Goal: Task Accomplishment & Management: Manage account settings

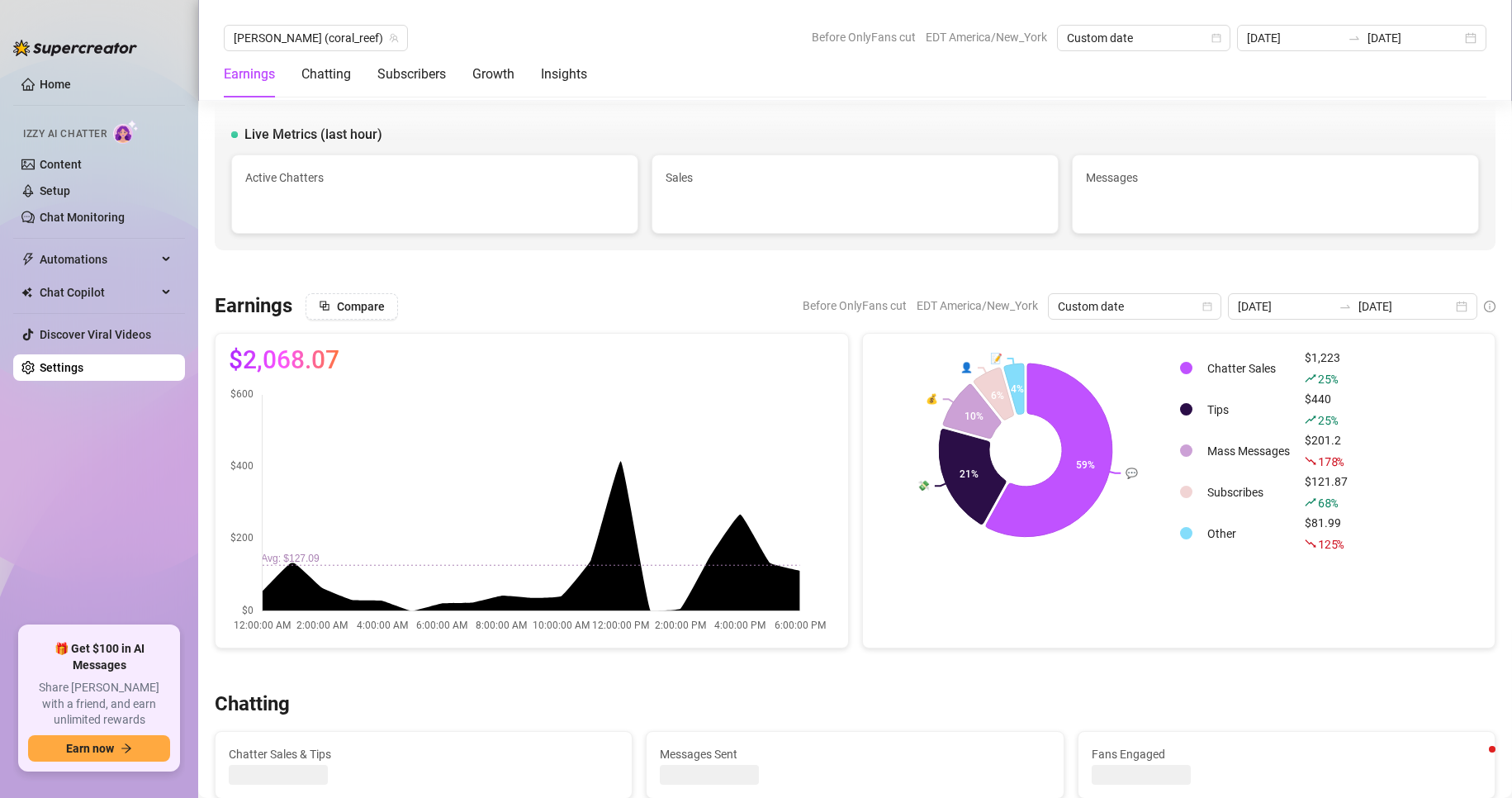
scroll to position [672, 0]
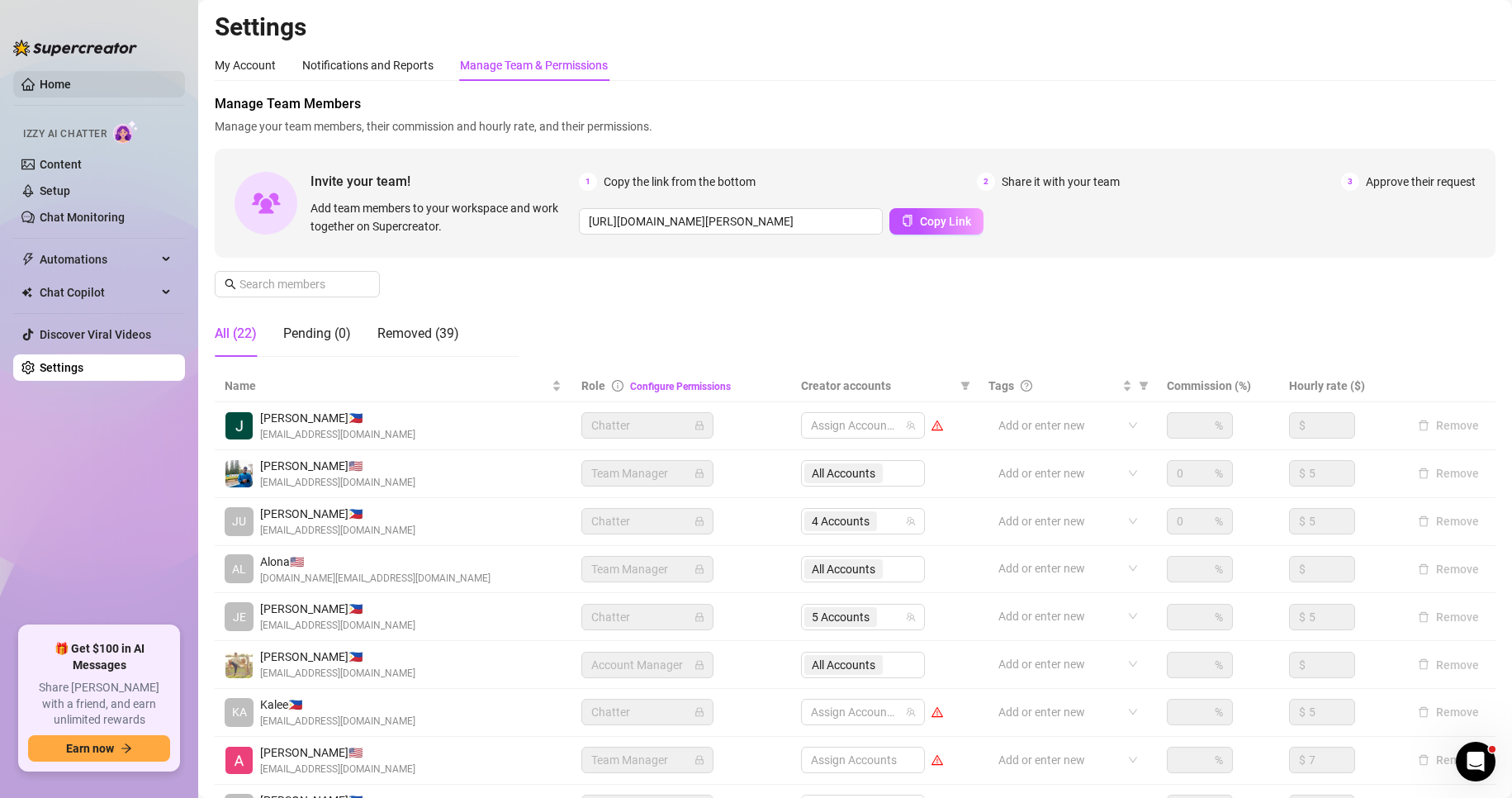
click at [60, 78] on link "Home" at bounding box center [55, 84] width 31 height 13
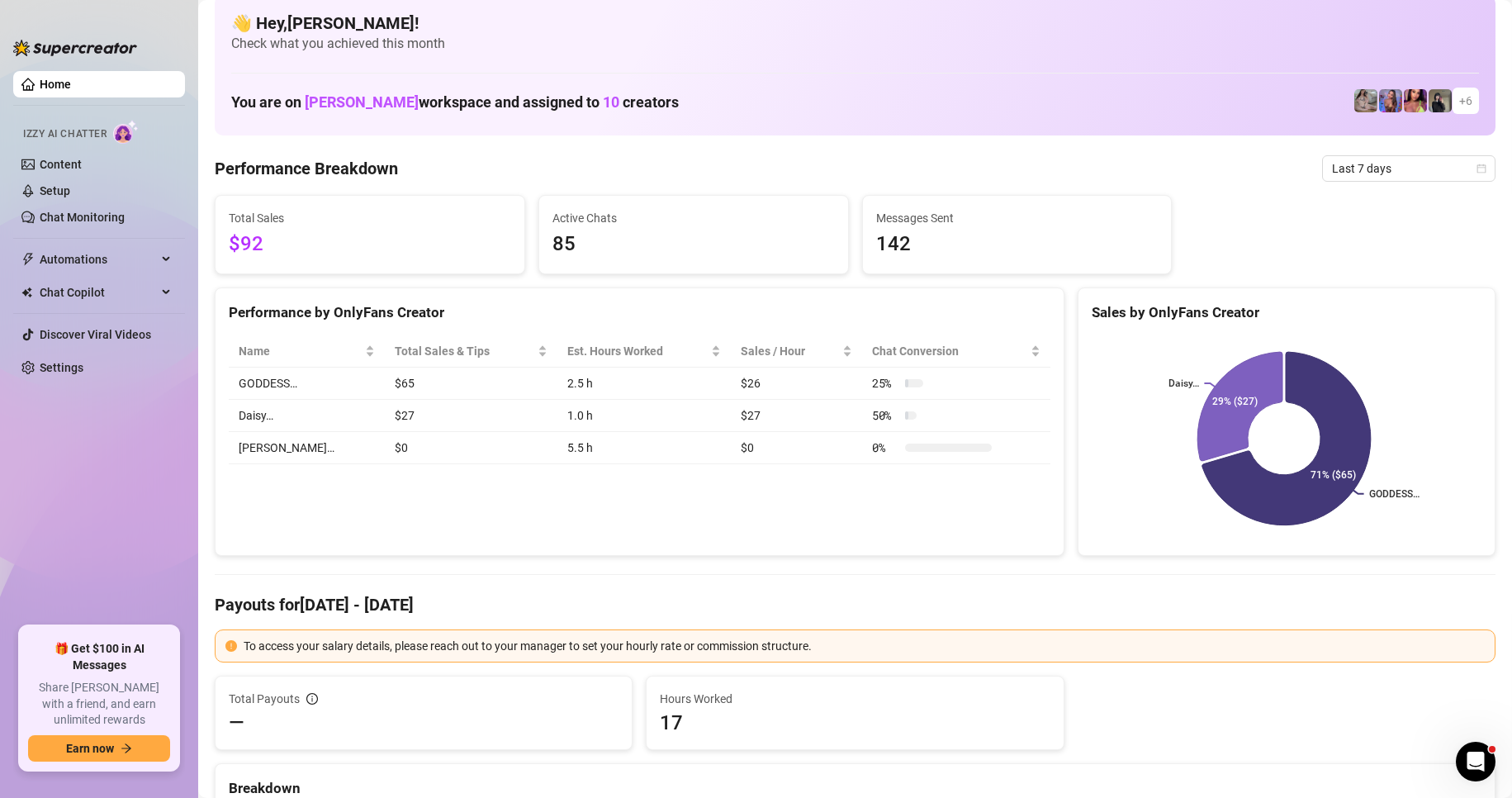
scroll to position [12, 0]
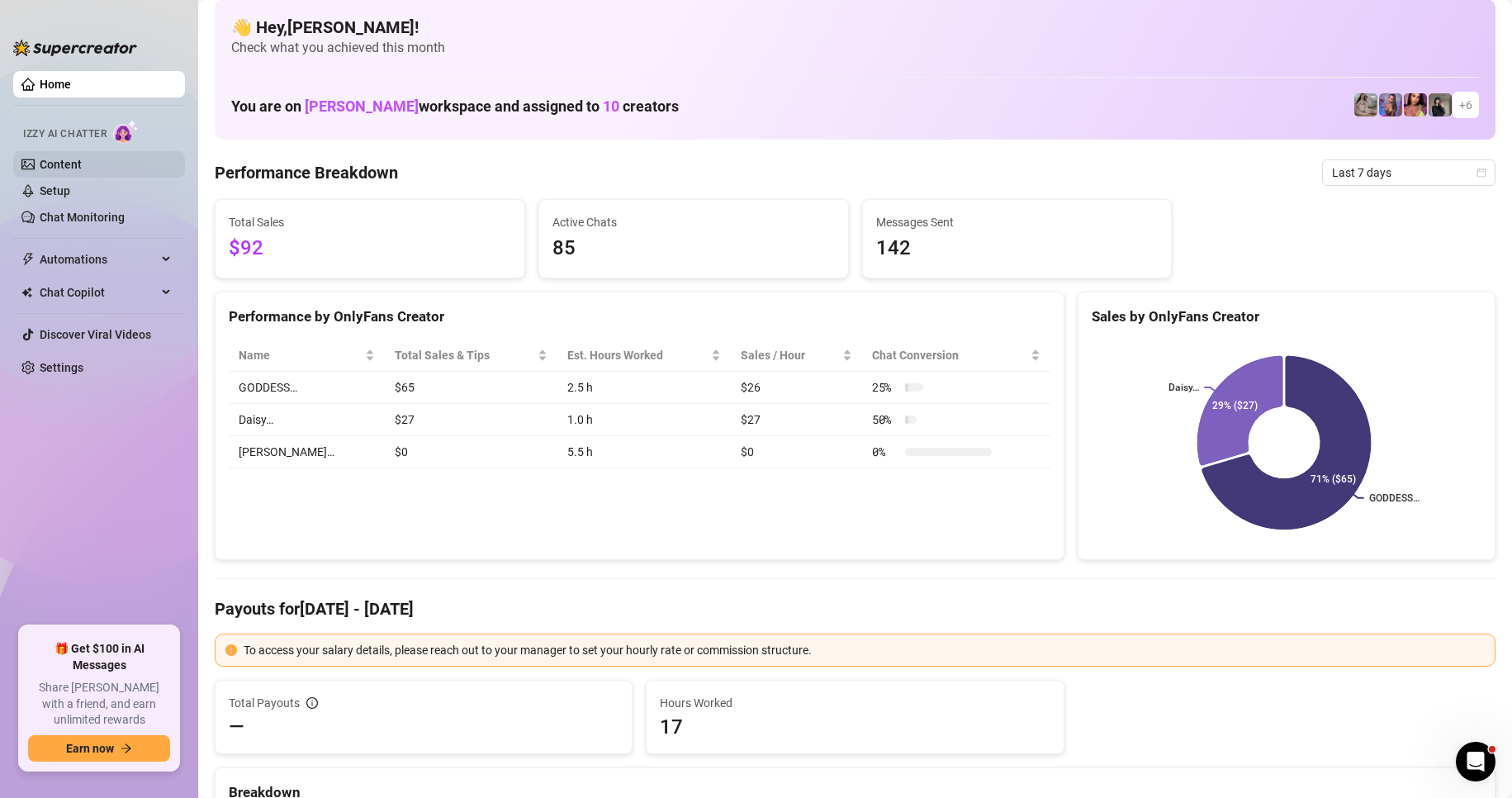
click at [70, 165] on link "Content" at bounding box center [61, 165] width 43 height 13
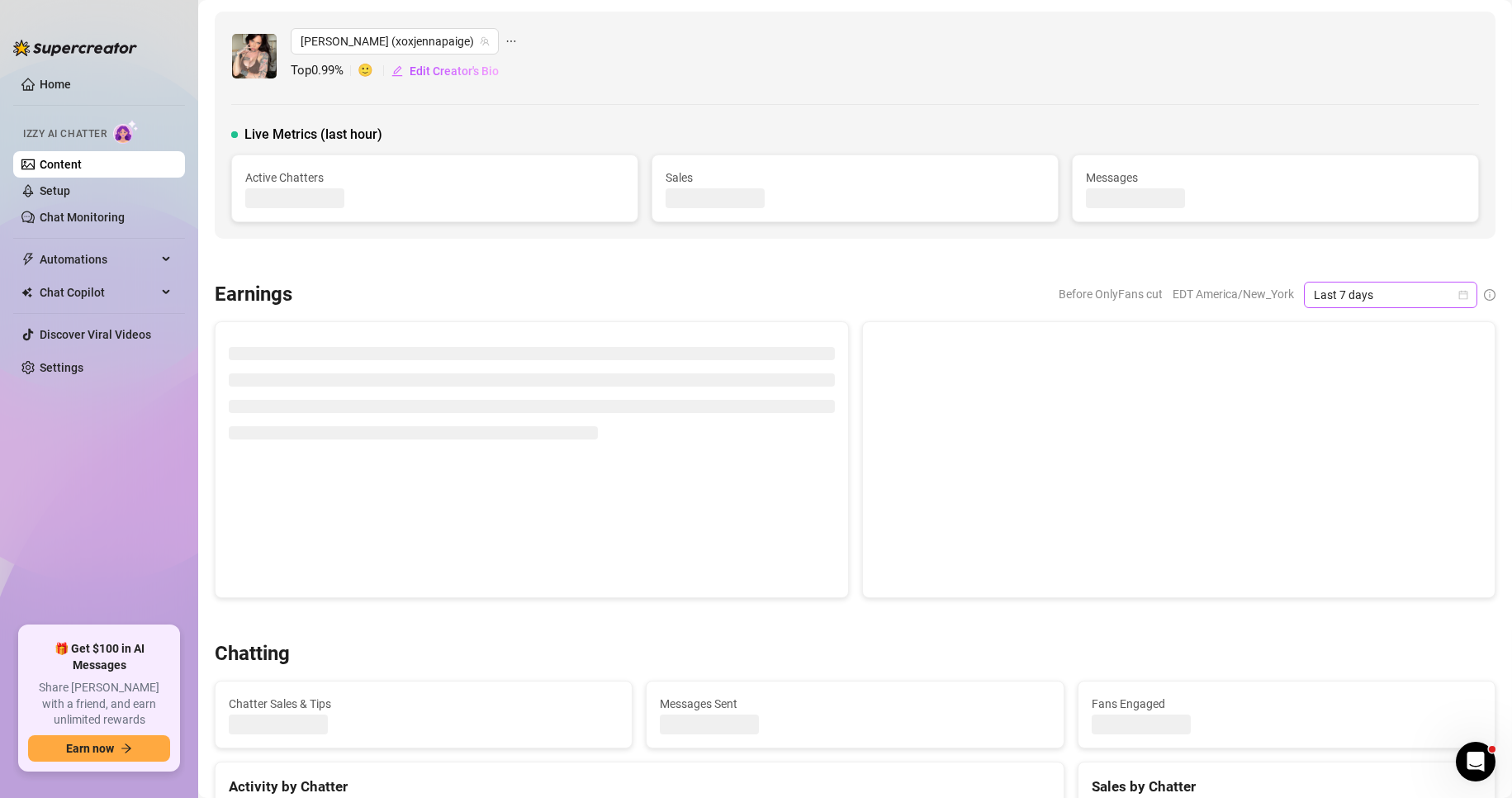
click at [1459, 300] on icon "calendar" at bounding box center [1464, 295] width 9 height 9
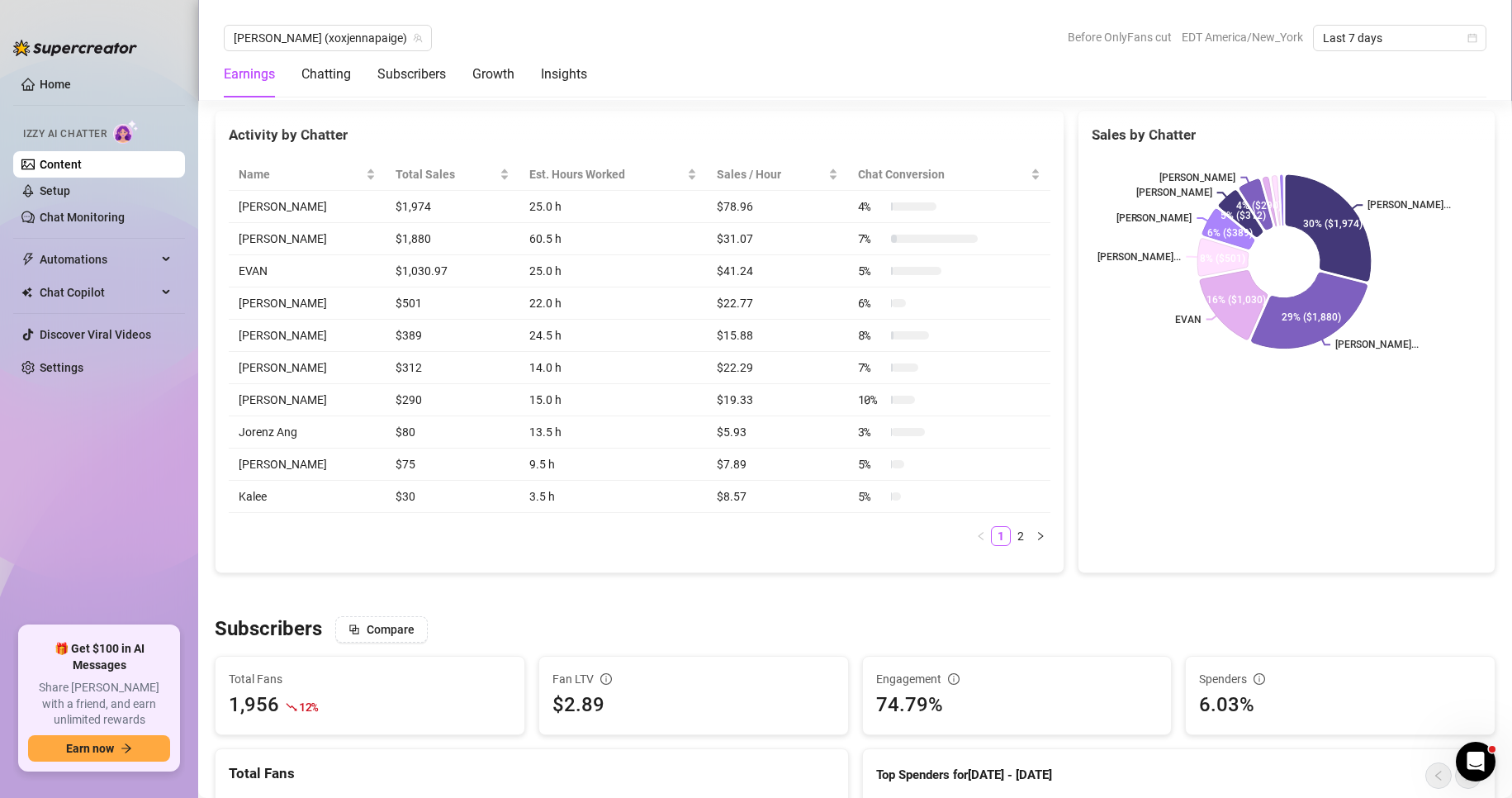
scroll to position [649, 0]
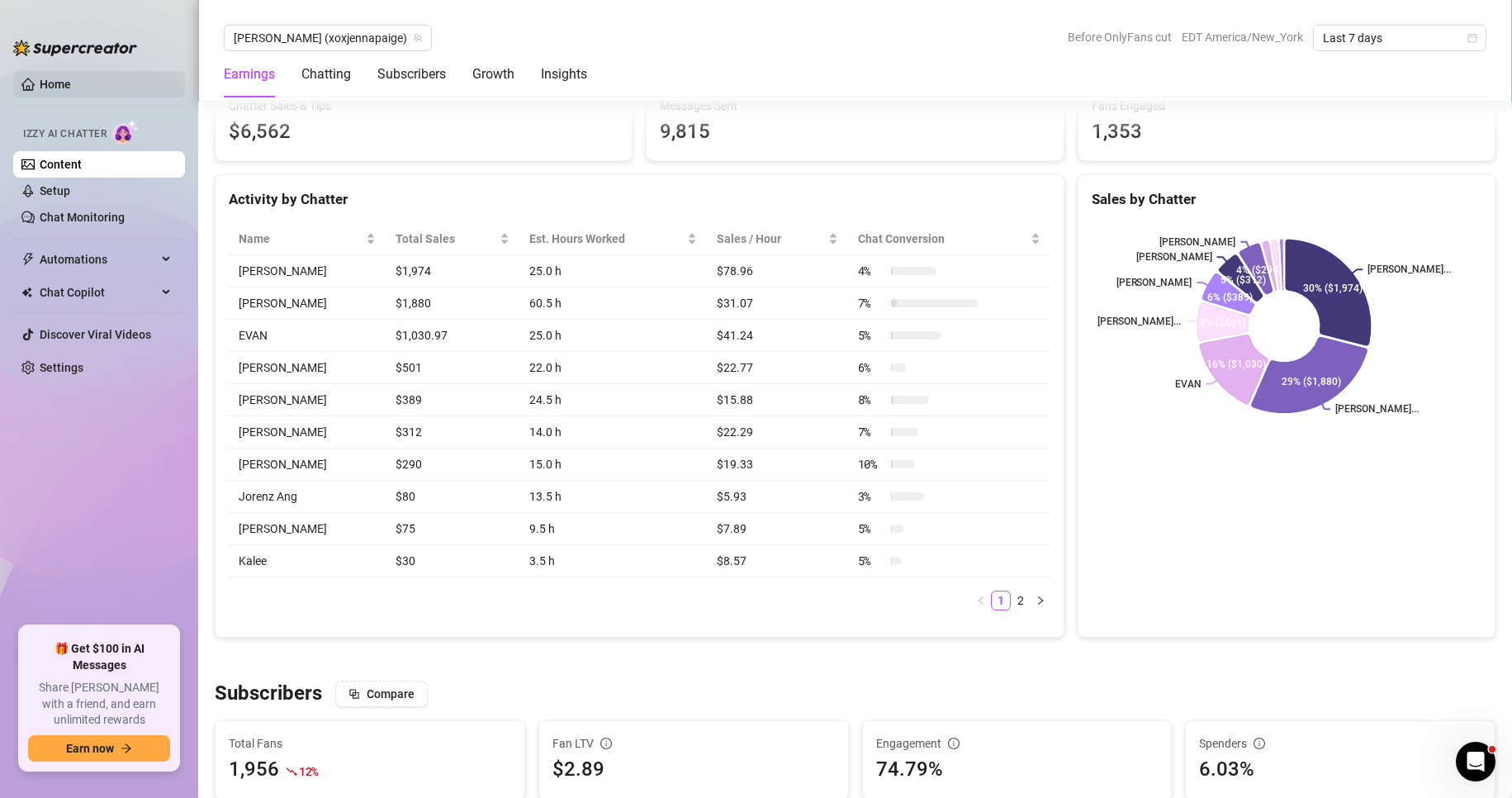
click at [71, 78] on link "Home" at bounding box center [55, 84] width 31 height 13
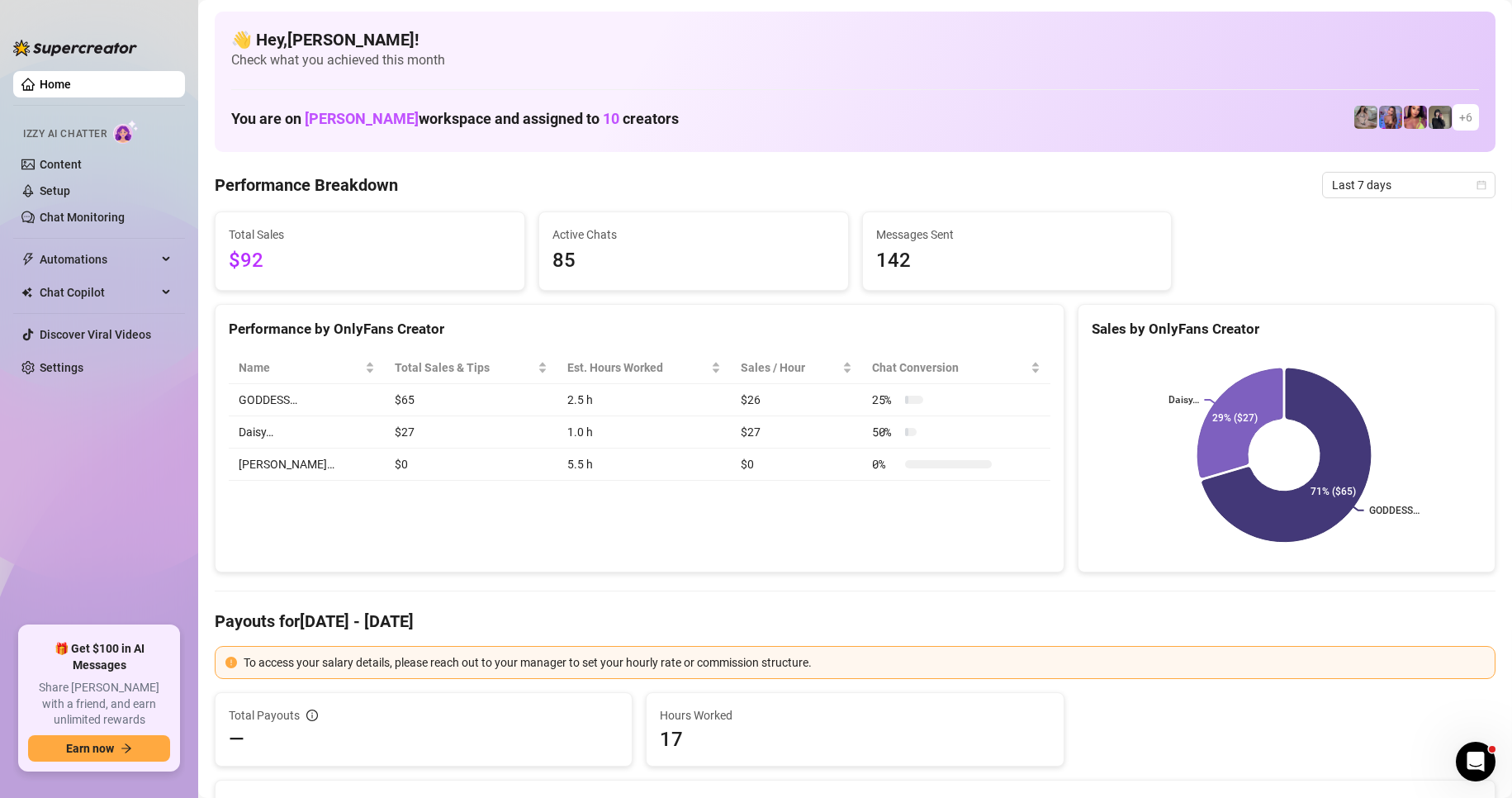
click at [83, 361] on link "Settings" at bounding box center [61, 368] width 43 height 13
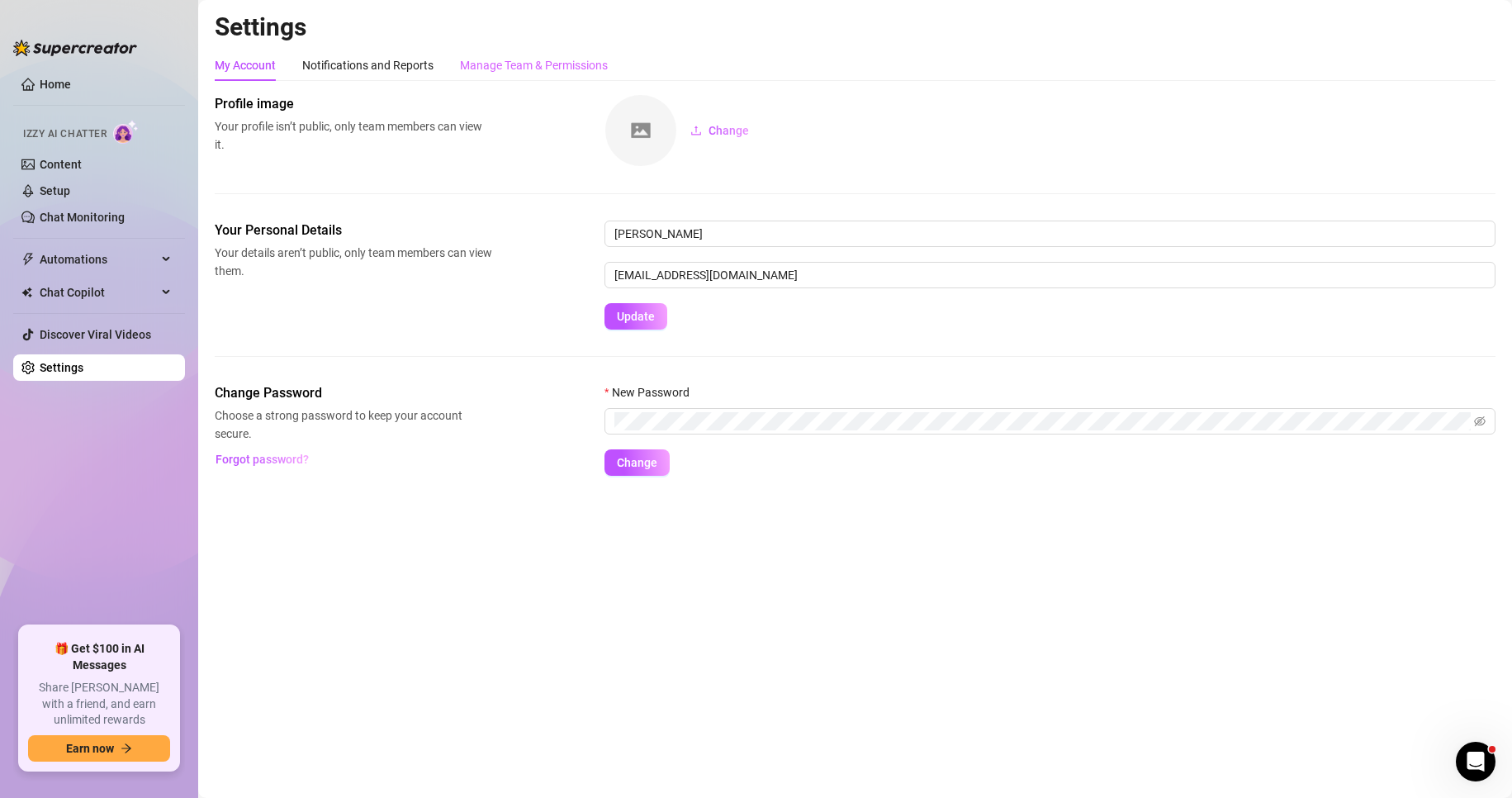
click at [532, 56] on div "Manage Team & Permissions" at bounding box center [534, 64] width 148 height 31
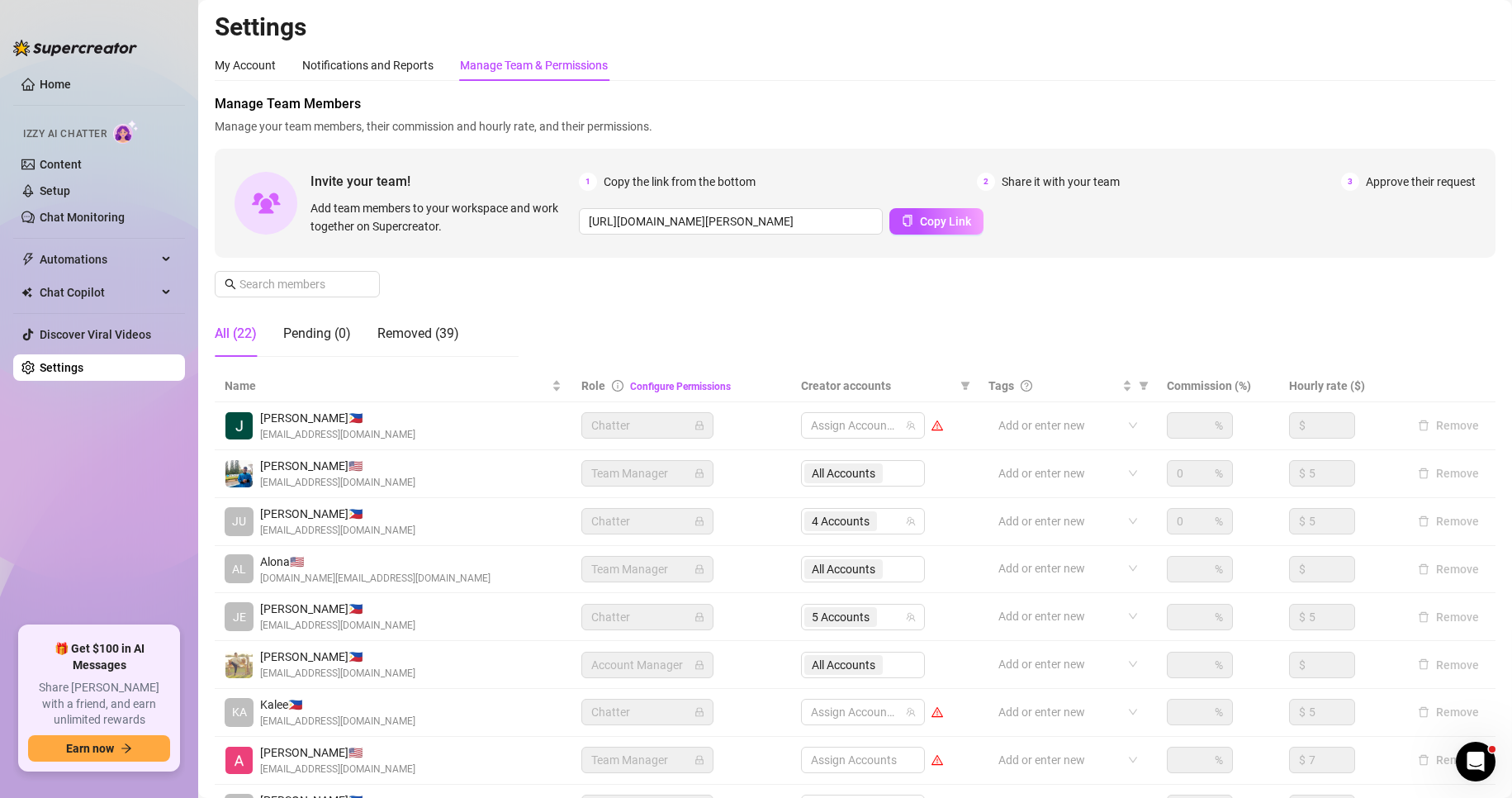
scroll to position [198, 0]
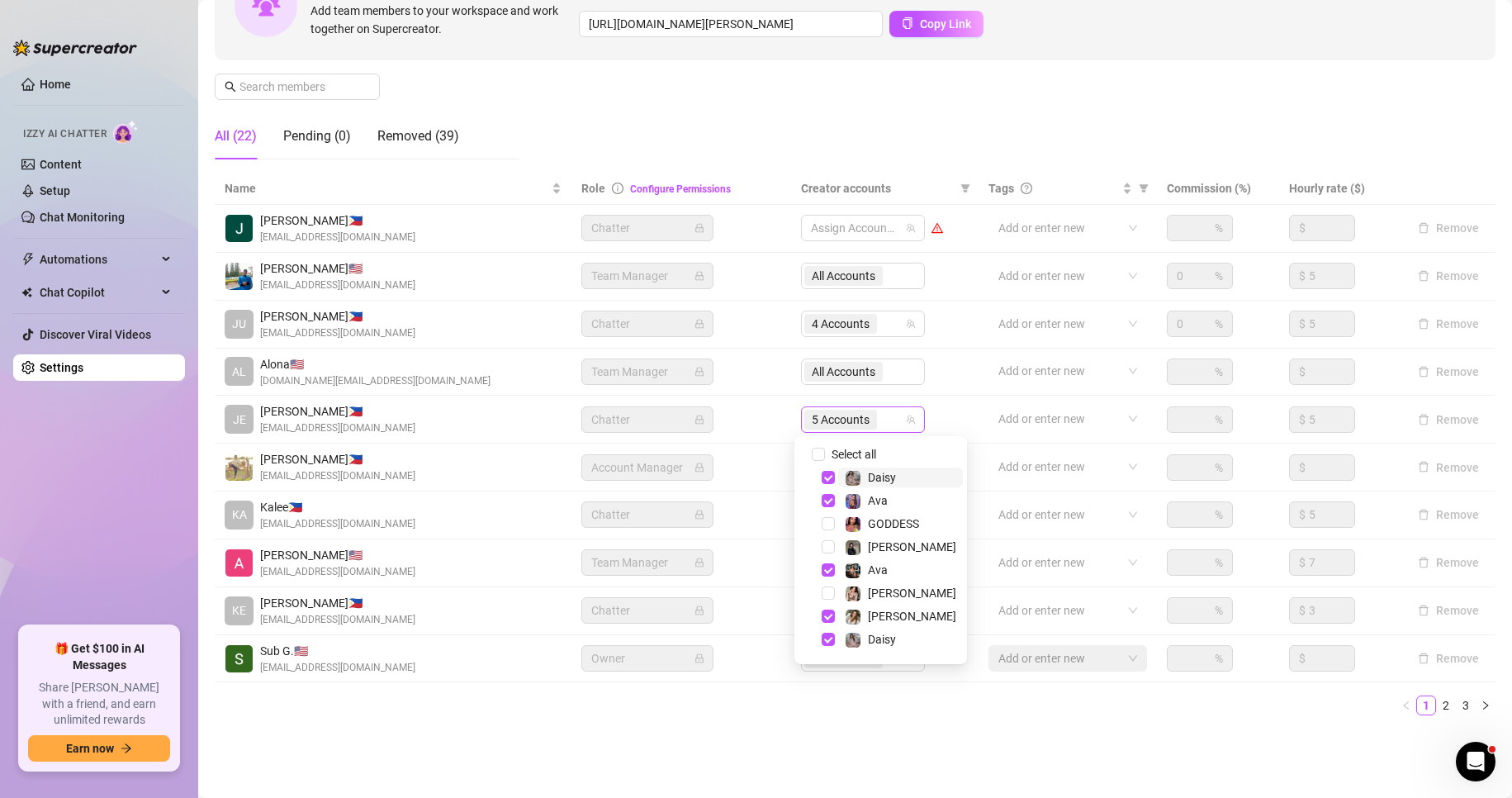
click at [847, 421] on span "5 Accounts" at bounding box center [841, 419] width 58 height 18
click at [825, 477] on span "Select tree node" at bounding box center [828, 477] width 13 height 13
click at [826, 492] on div "Ava" at bounding box center [881, 500] width 165 height 20
click at [826, 500] on span "Select tree node" at bounding box center [828, 500] width 13 height 13
click at [826, 528] on span "Select tree node" at bounding box center [828, 524] width 13 height 13
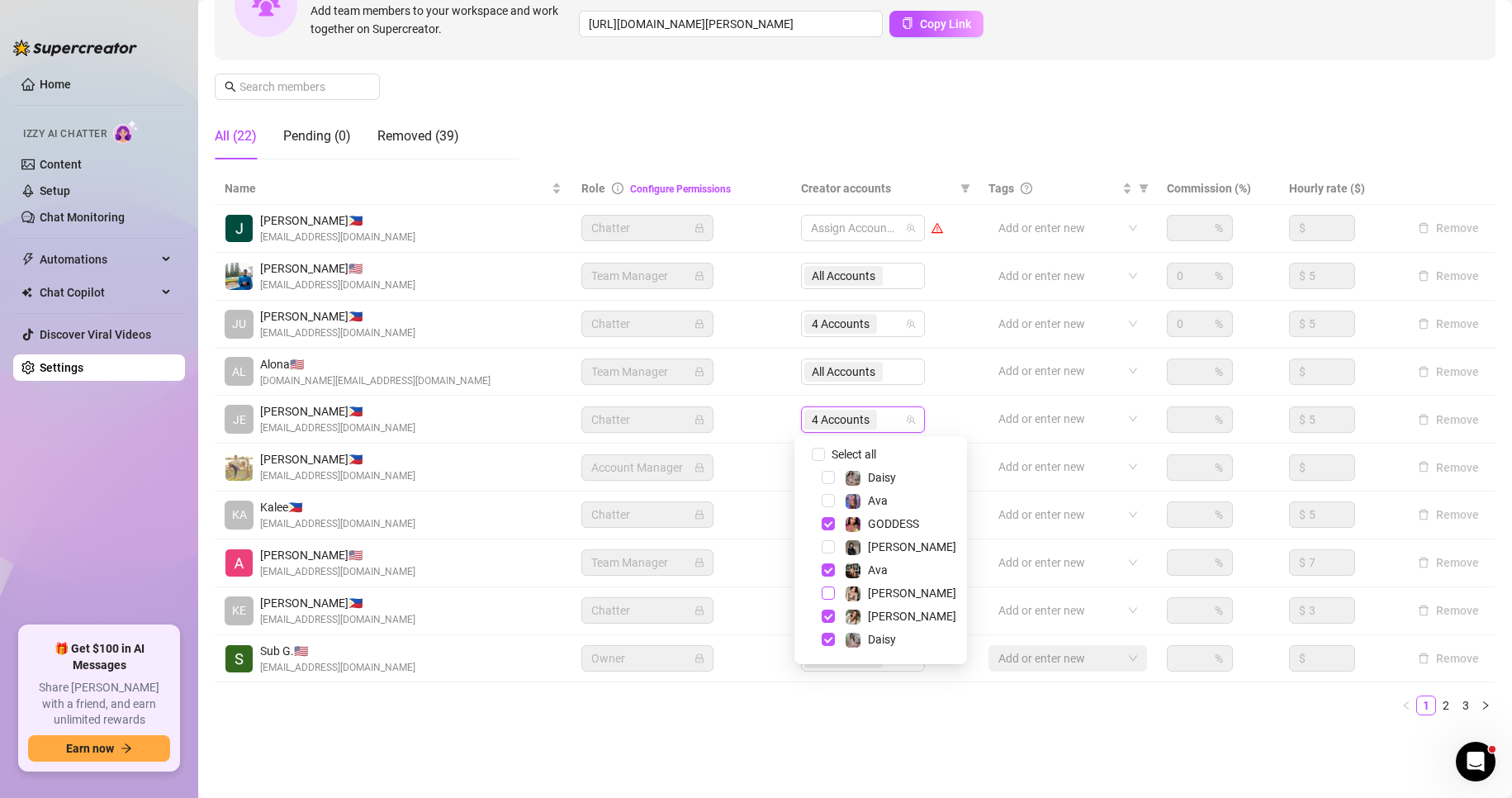
click at [826, 592] on span "Select tree node" at bounding box center [828, 593] width 13 height 13
click at [826, 572] on span "Select tree node" at bounding box center [828, 570] width 13 height 13
click at [827, 540] on span "Select tree node" at bounding box center [828, 546] width 13 height 13
click at [828, 578] on span "Select tree node" at bounding box center [828, 573] width 13 height 13
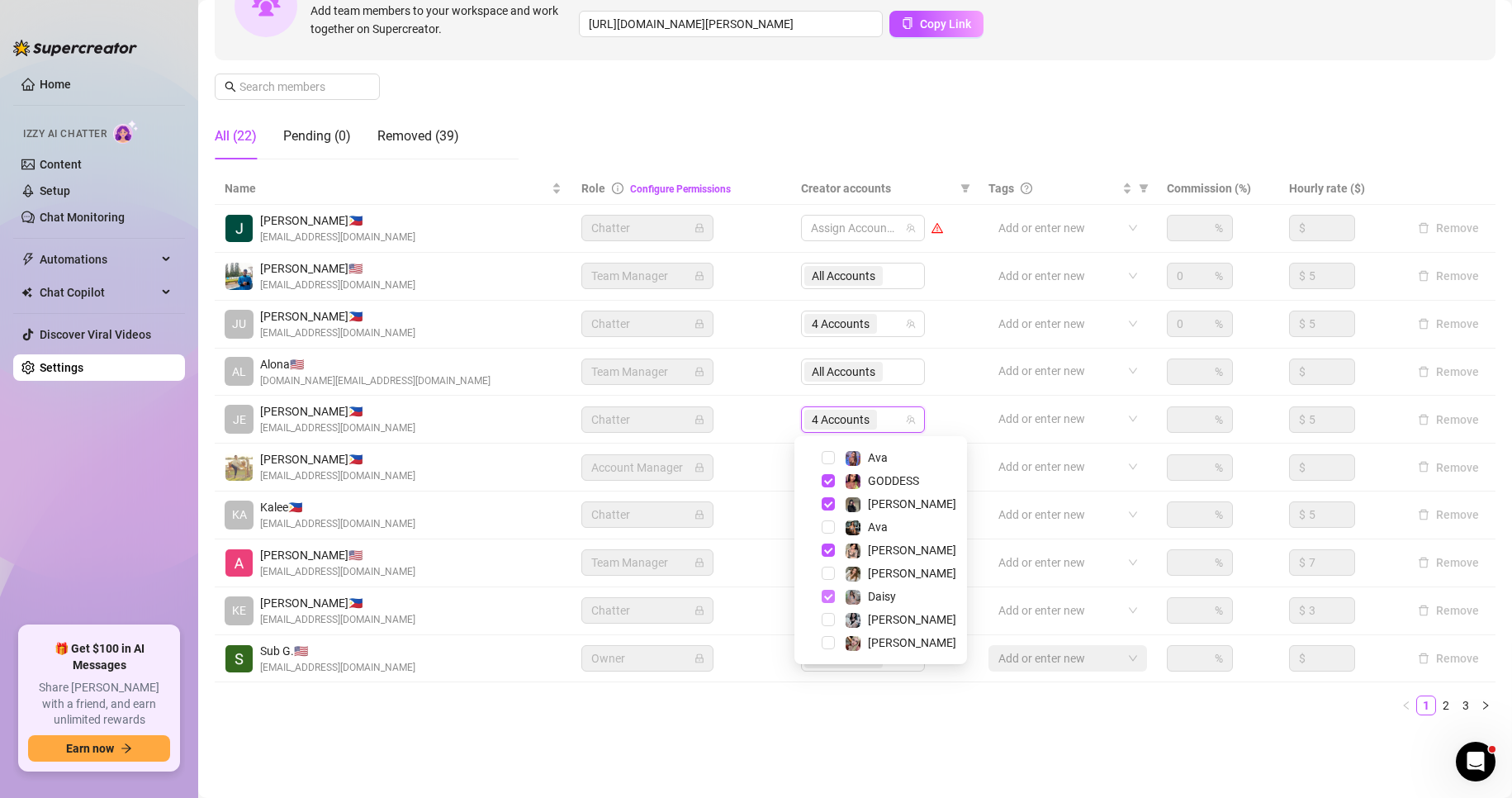
click at [827, 591] on span "Select tree node" at bounding box center [828, 597] width 13 height 13
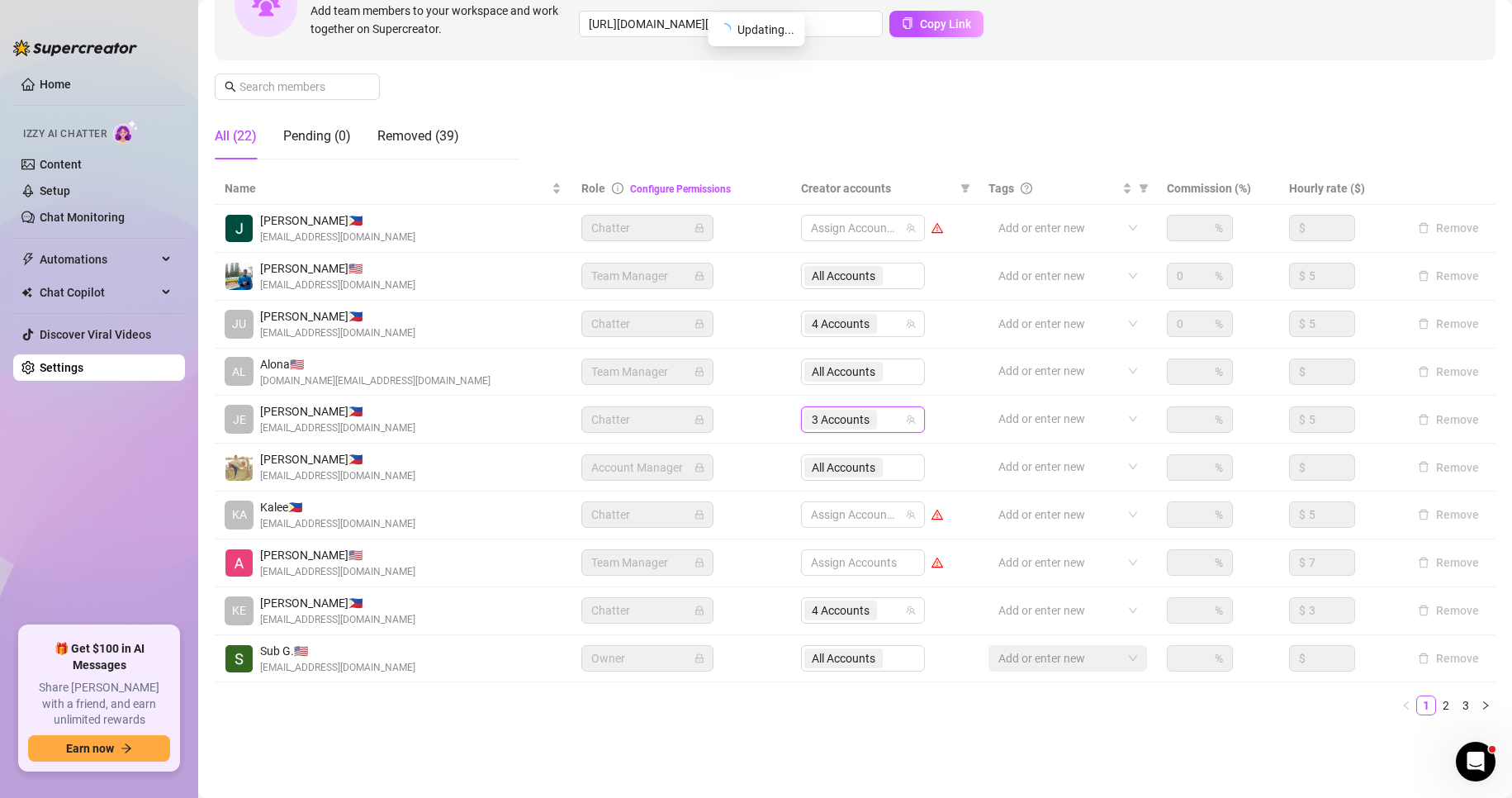
click at [761, 766] on main "Settings My Account Notifications and Reports Manage Team & Permissions Profile…" at bounding box center [856, 300] width 1314 height 996
click at [827, 569] on div "Assign Accounts" at bounding box center [862, 563] width 124 height 26
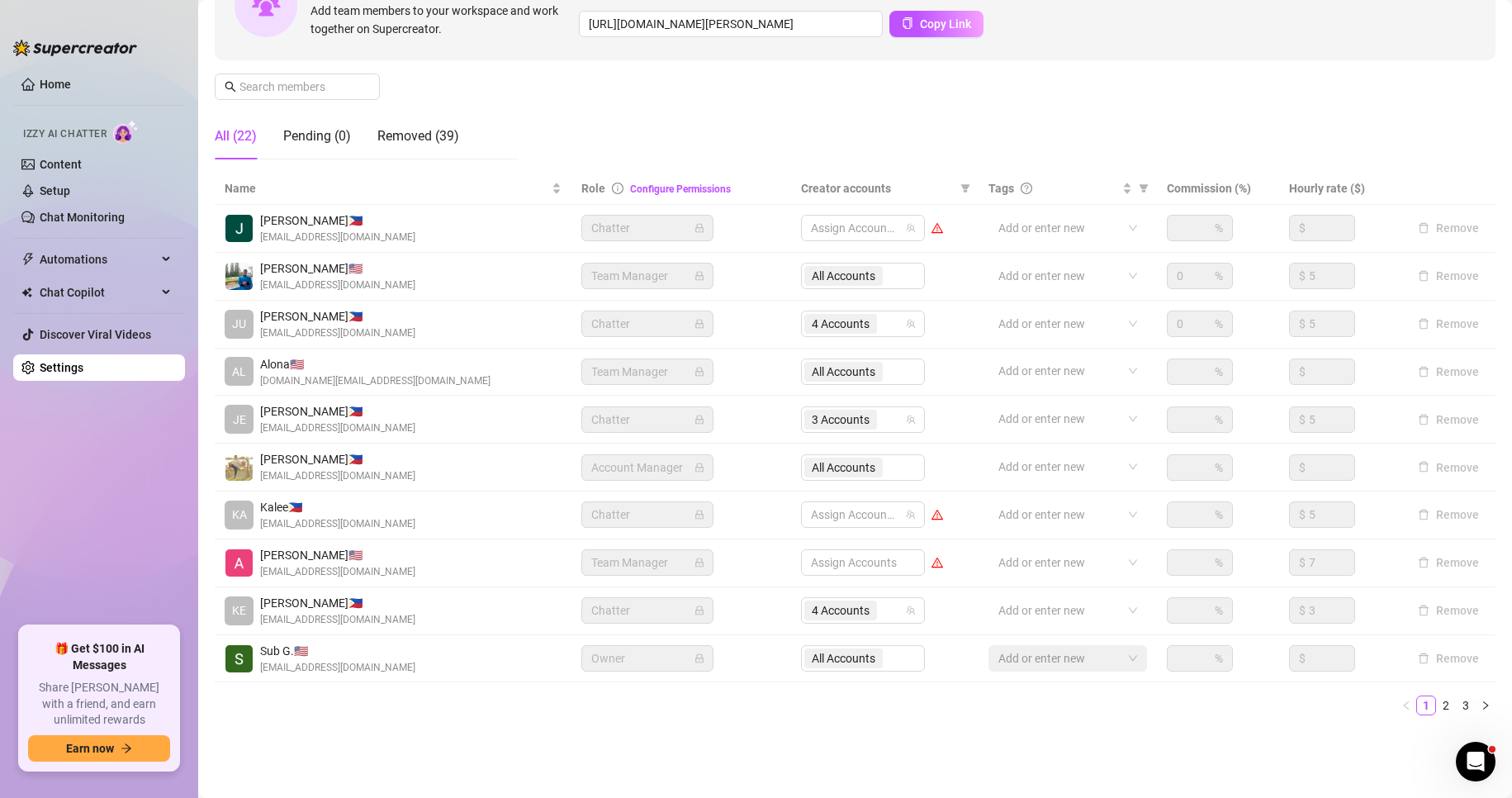
click at [827, 569] on div "Assign Accounts" at bounding box center [862, 563] width 124 height 26
click at [1437, 702] on link "2" at bounding box center [1446, 704] width 18 height 18
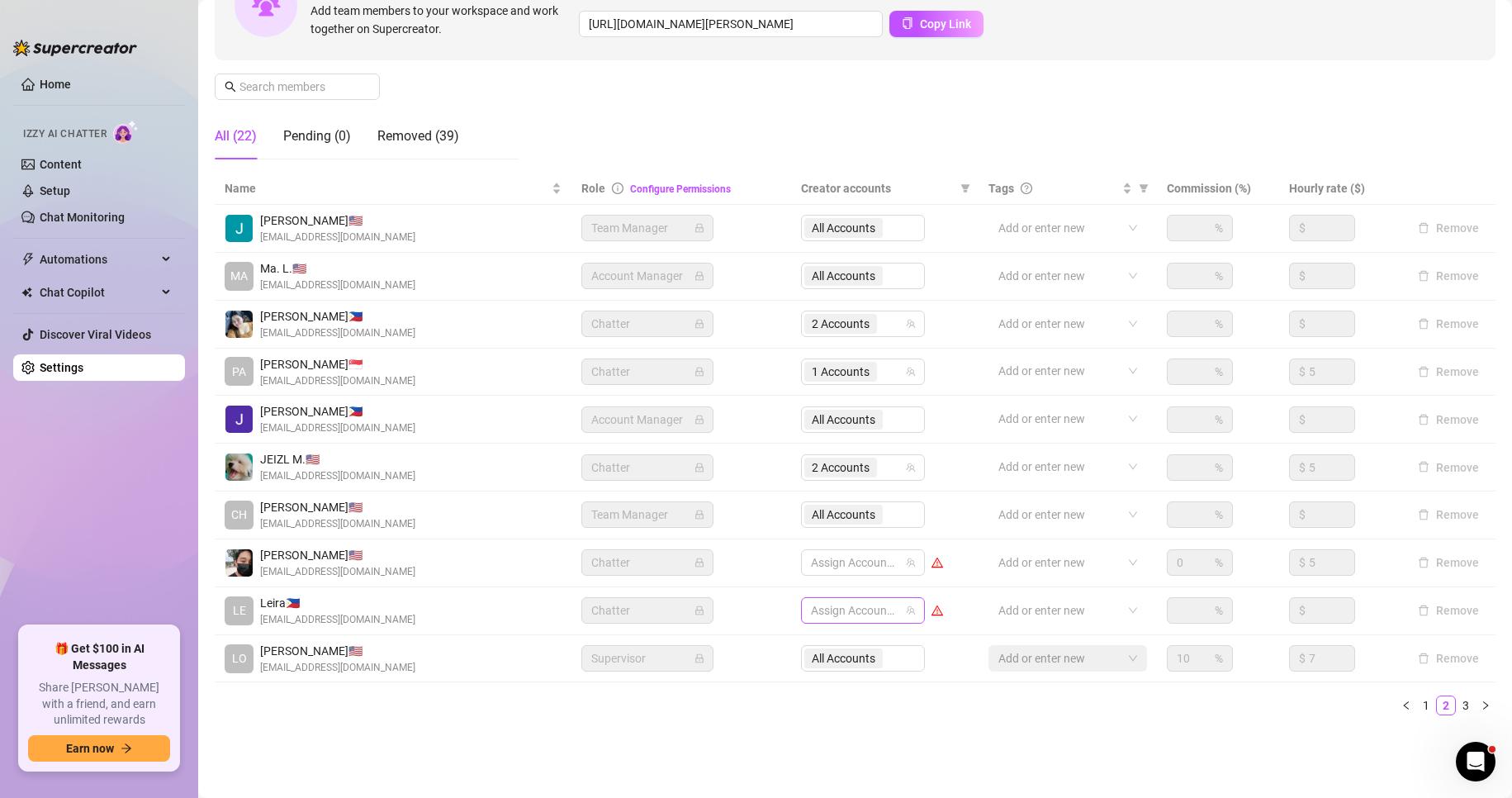
click at [850, 604] on div at bounding box center [855, 610] width 100 height 23
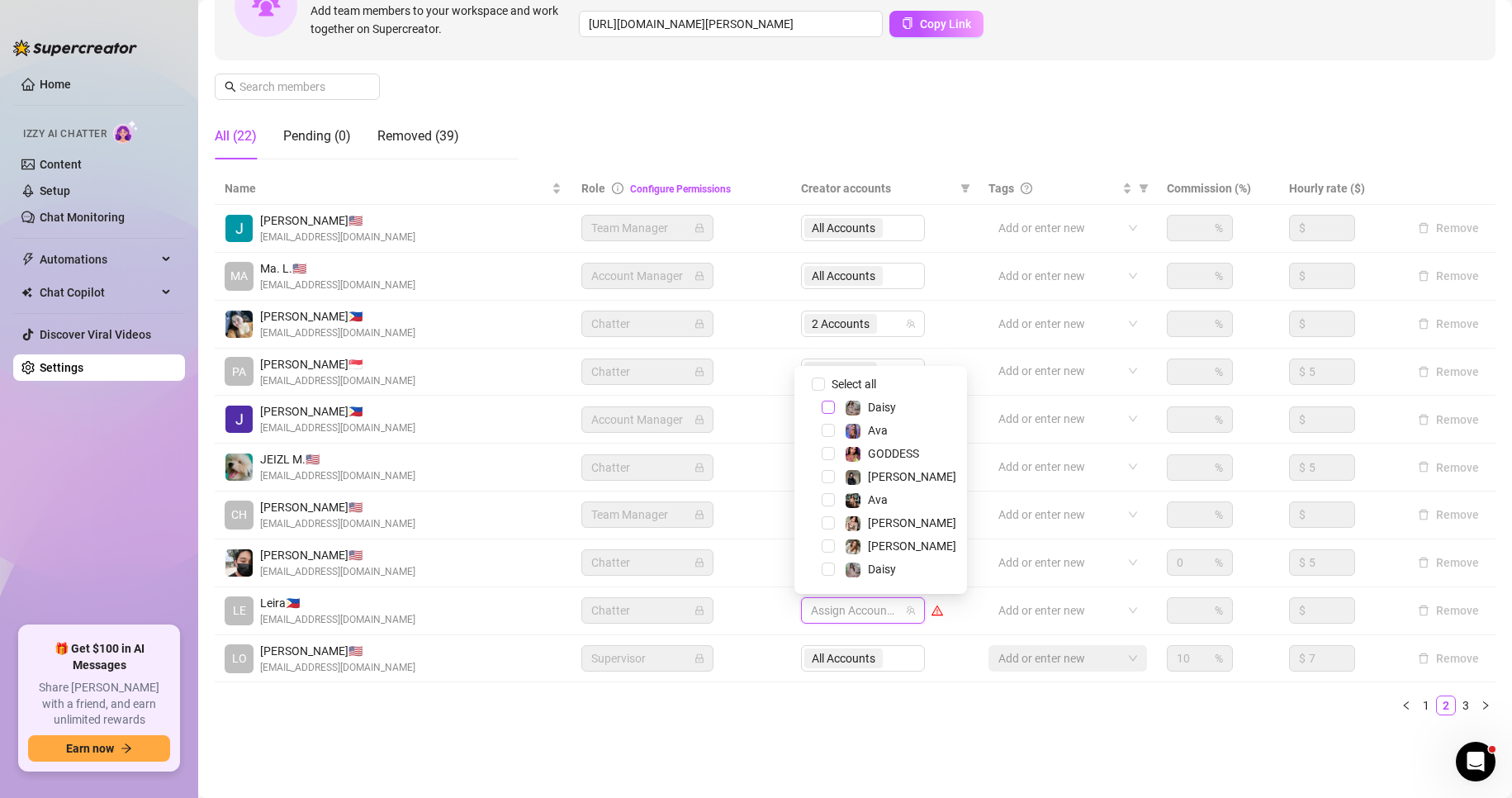
click at [829, 406] on span "Select tree node" at bounding box center [828, 408] width 13 height 13
click at [826, 428] on div "Ava" at bounding box center [881, 430] width 165 height 20
click at [826, 428] on span "Select tree node" at bounding box center [828, 430] width 13 height 13
click at [833, 503] on span "Select tree node" at bounding box center [828, 499] width 13 height 13
click at [826, 571] on span "Select tree node" at bounding box center [828, 569] width 13 height 13
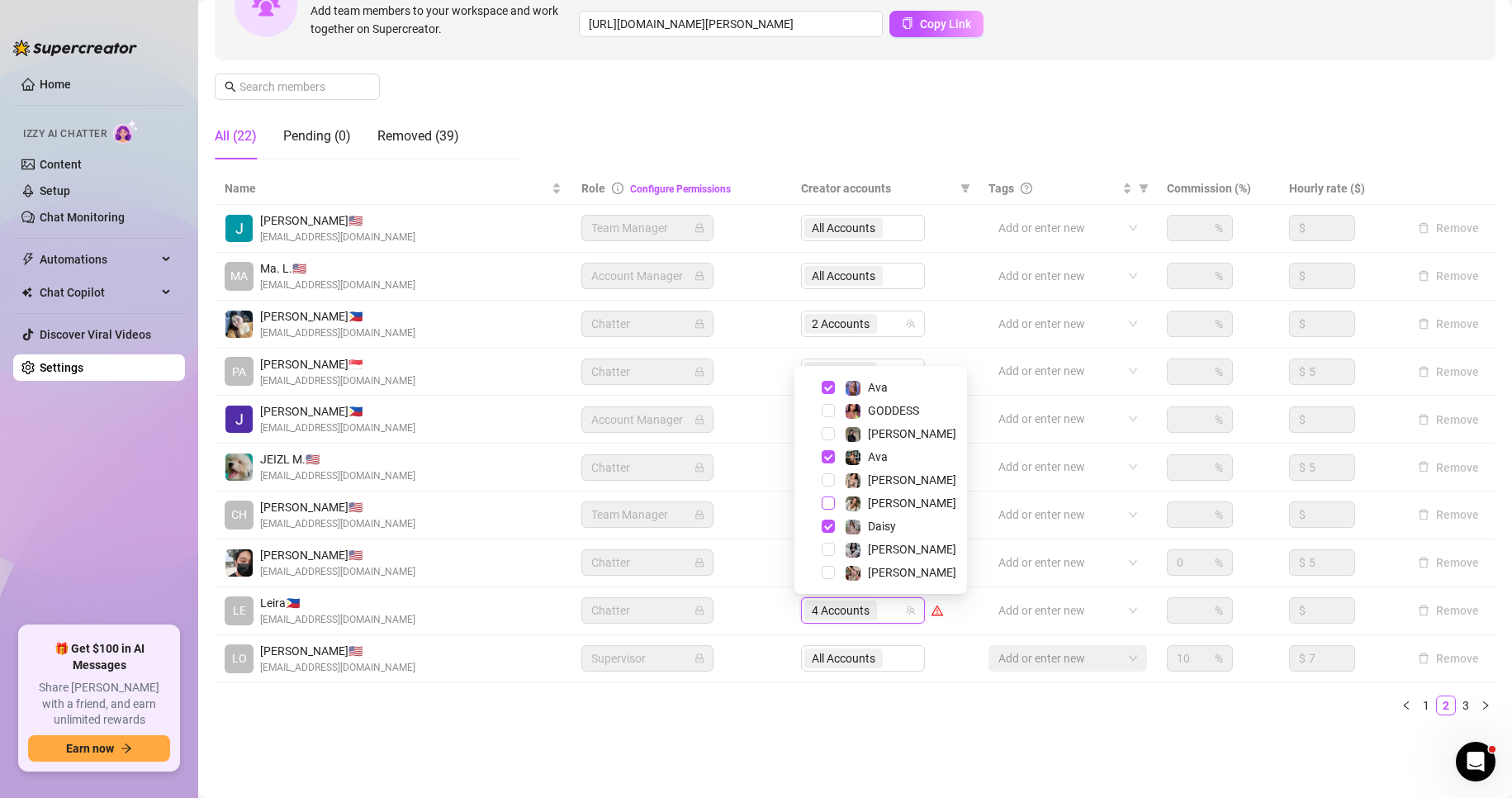
click at [829, 504] on span "Select tree node" at bounding box center [828, 503] width 13 height 13
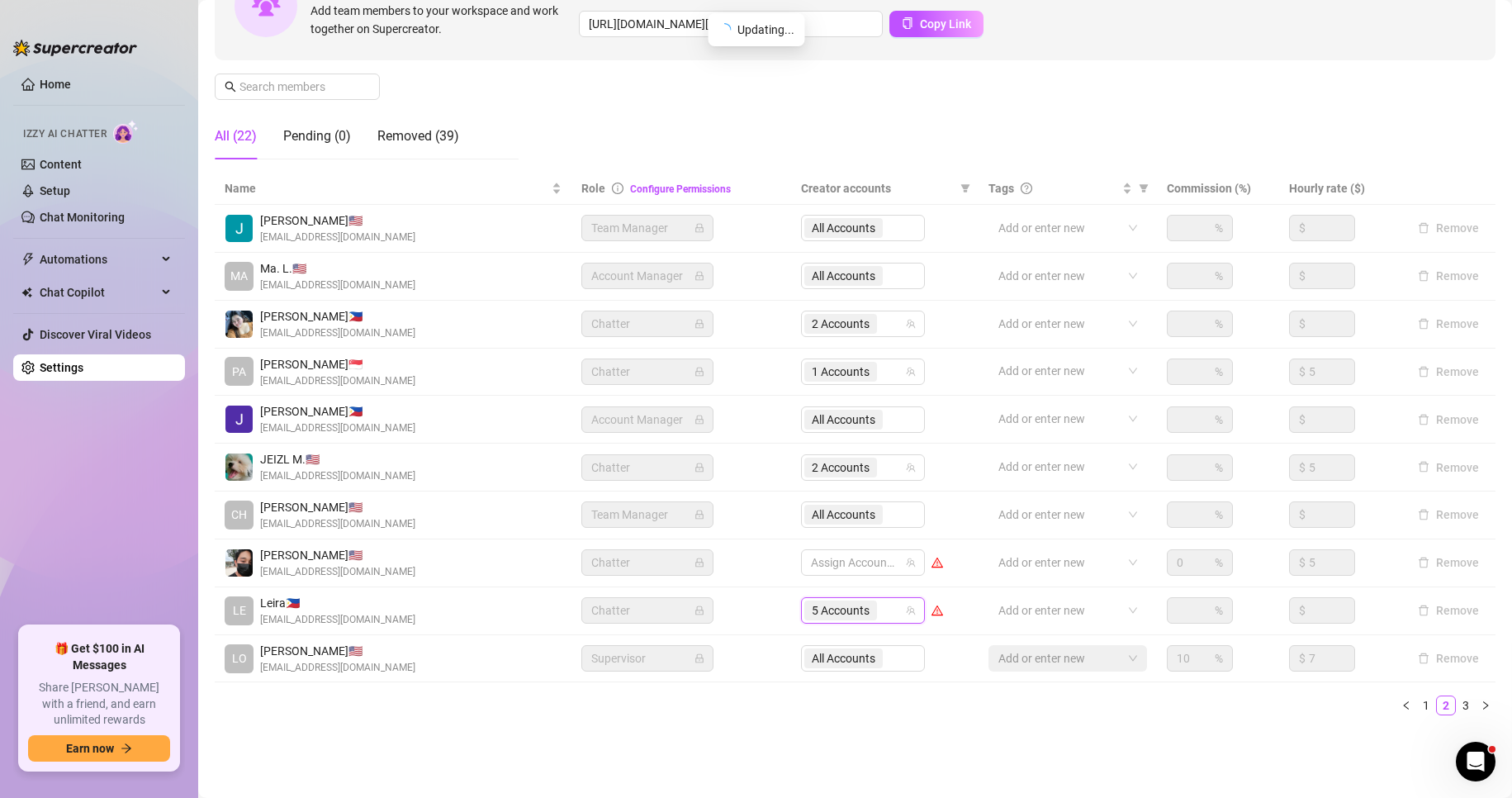
click at [658, 669] on span "Supervisor" at bounding box center [647, 658] width 113 height 25
click at [83, 361] on link "Settings" at bounding box center [61, 368] width 43 height 13
click at [83, 369] on link "Settings" at bounding box center [61, 368] width 43 height 13
click at [60, 78] on link "Home" at bounding box center [55, 84] width 31 height 13
